Goal: Book appointment/travel/reservation

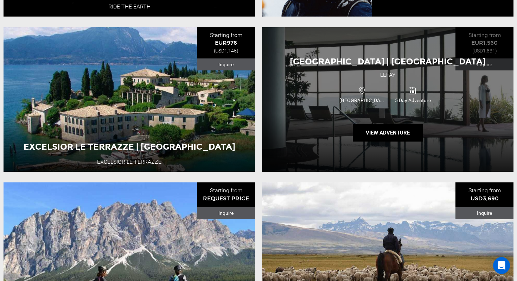
scroll to position [1012, 0]
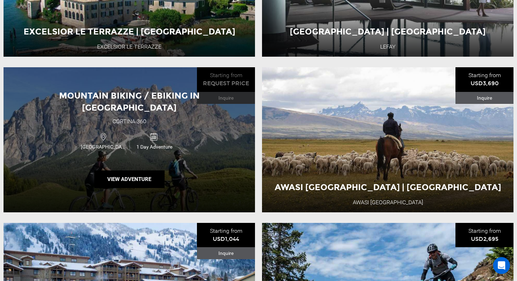
click at [219, 187] on div "Mountain Biking / Ebiking in [GEOGRAPHIC_DATA] 360 [GEOGRAPHIC_DATA] 1 Day Adve…" at bounding box center [130, 139] width 252 height 145
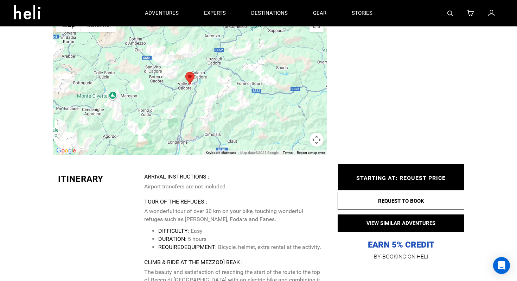
scroll to position [1177, 0]
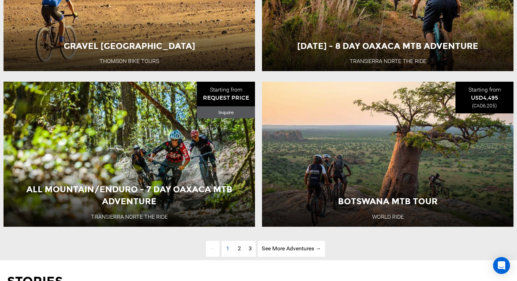
scroll to position [1792, 0]
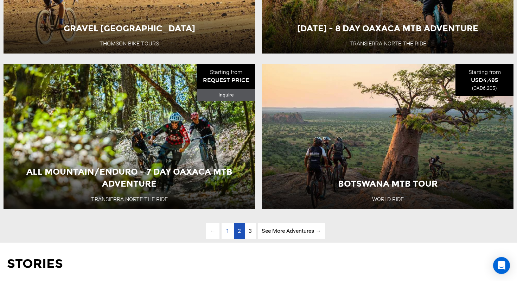
click at [240, 236] on link "page 2" at bounding box center [239, 231] width 11 height 16
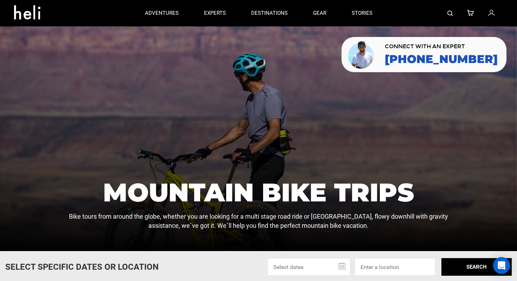
click at [450, 18] on link at bounding box center [450, 13] width 6 height 26
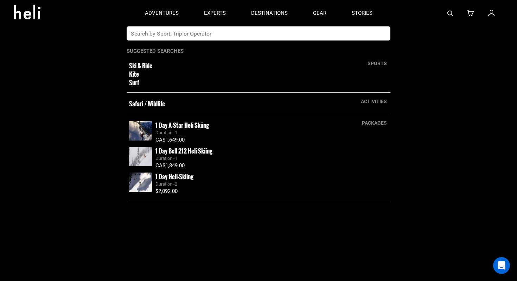
click at [250, 35] on input "text" at bounding box center [251, 33] width 249 height 14
type input "spain mountain bike tour"
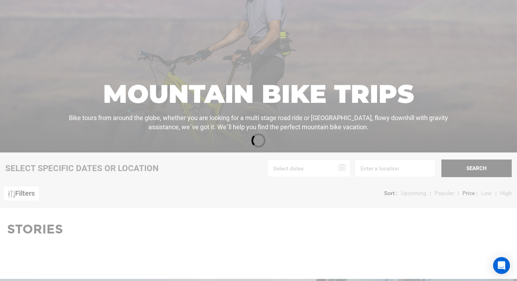
scroll to position [102, 0]
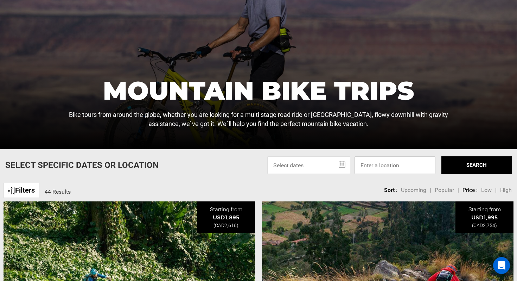
click at [379, 165] on input at bounding box center [395, 165] width 81 height 18
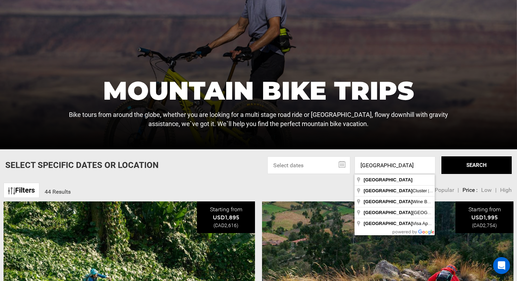
type input "[GEOGRAPHIC_DATA]"
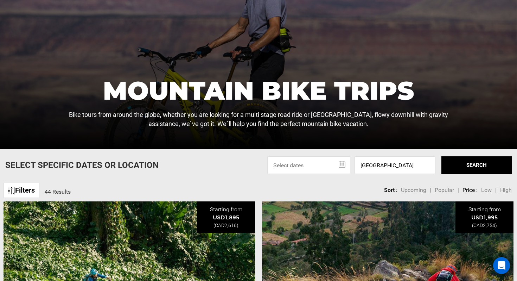
click at [479, 171] on button "SEARCH" at bounding box center [476, 165] width 70 height 18
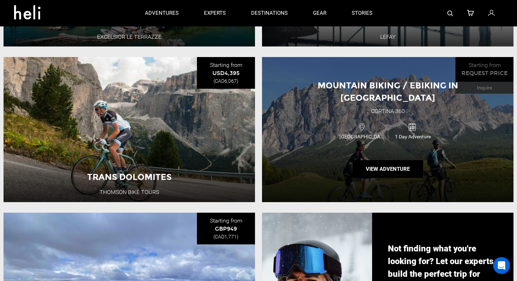
scroll to position [536, 0]
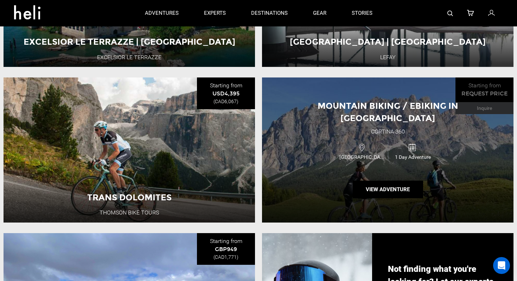
click at [310, 168] on div "Mountain Biking / Ebiking in [GEOGRAPHIC_DATA] 360 [GEOGRAPHIC_DATA] 1 Day Adve…" at bounding box center [388, 149] width 252 height 145
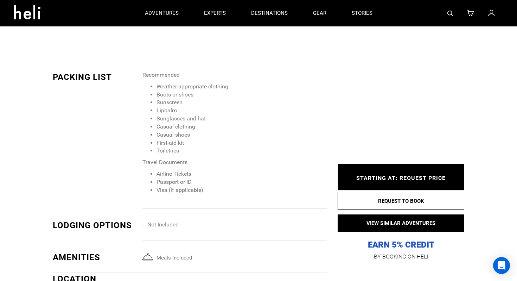
scroll to position [806, 0]
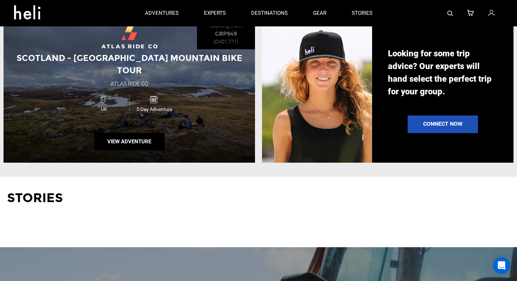
scroll to position [742, 0]
